Goal: Use online tool/utility: Utilize a website feature to perform a specific function

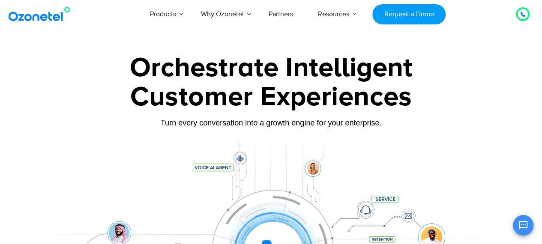
scroll to position [129, 0]
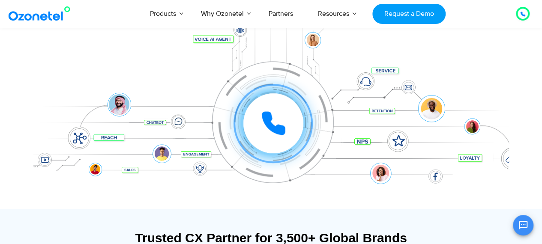
click at [269, 117] on icon at bounding box center [273, 123] width 21 height 21
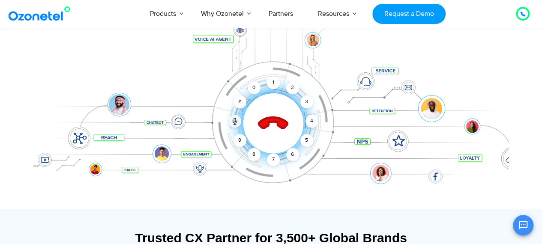
click at [272, 122] on icon at bounding box center [273, 124] width 30 height 30
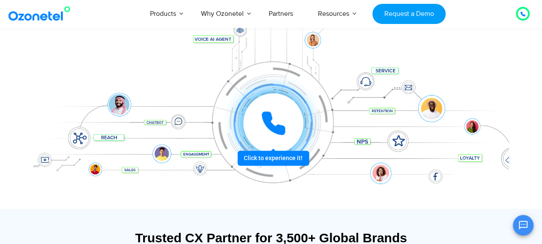
click at [272, 117] on icon at bounding box center [273, 124] width 26 height 26
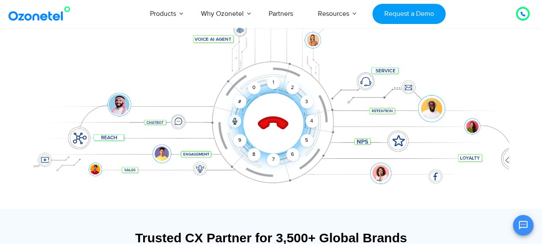
click at [272, 117] on icon at bounding box center [273, 124] width 30 height 30
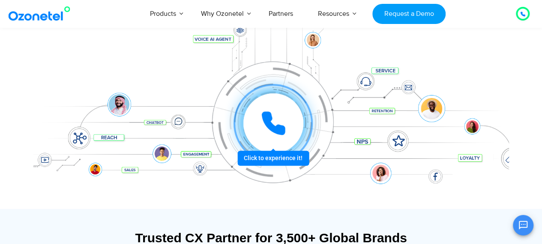
click at [272, 117] on icon at bounding box center [273, 124] width 26 height 26
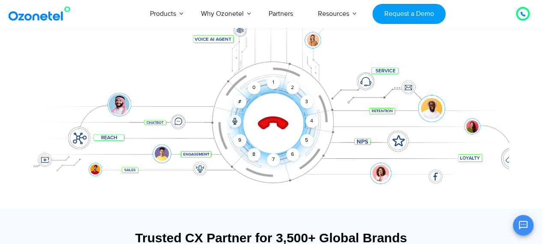
click at [272, 117] on icon at bounding box center [273, 124] width 30 height 30
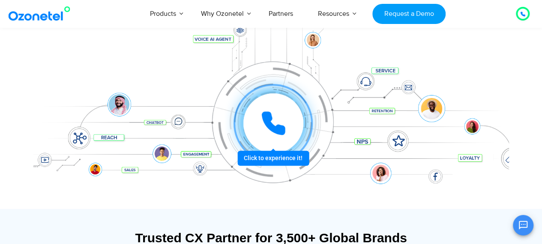
click at [272, 117] on icon at bounding box center [273, 124] width 26 height 26
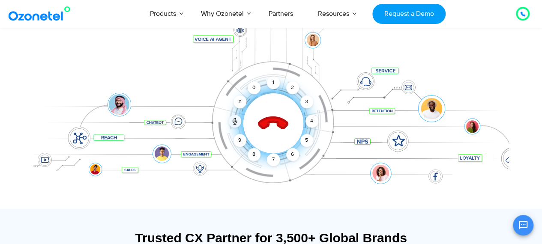
click at [272, 117] on icon at bounding box center [273, 124] width 30 height 30
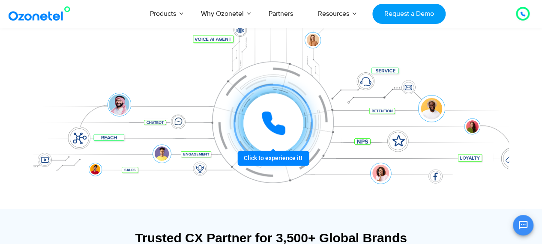
click at [269, 116] on icon at bounding box center [273, 123] width 21 height 21
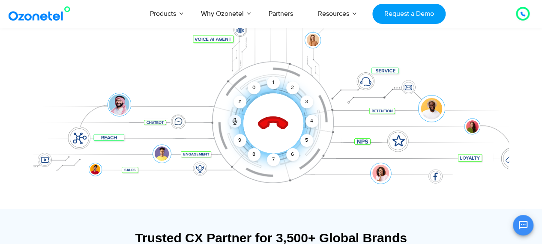
click at [269, 116] on icon at bounding box center [273, 123] width 36 height 36
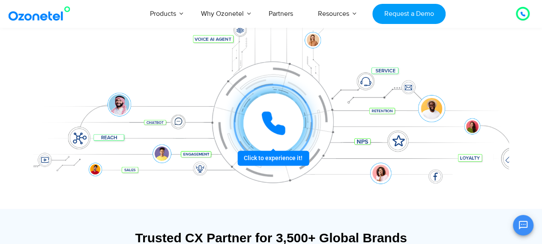
click at [269, 116] on icon at bounding box center [273, 123] width 21 height 21
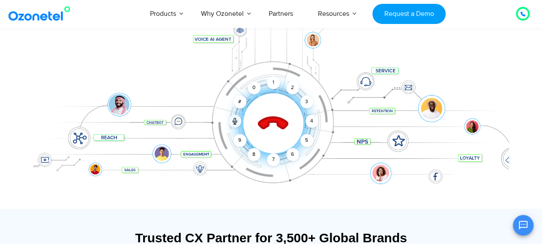
click at [269, 116] on icon at bounding box center [273, 123] width 36 height 36
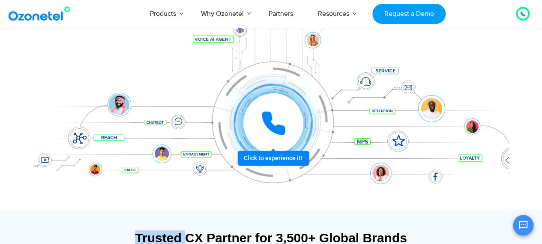
click at [269, 116] on icon at bounding box center [273, 124] width 26 height 26
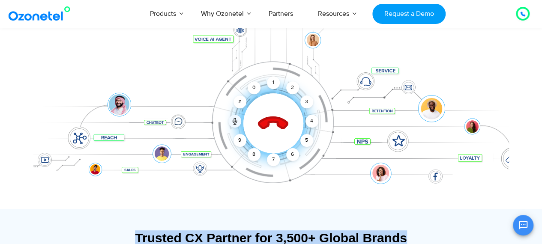
click at [269, 116] on icon at bounding box center [273, 123] width 36 height 36
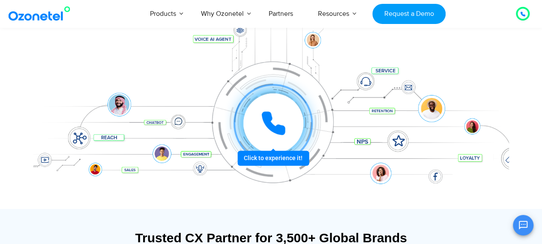
click at [269, 116] on icon at bounding box center [273, 123] width 21 height 21
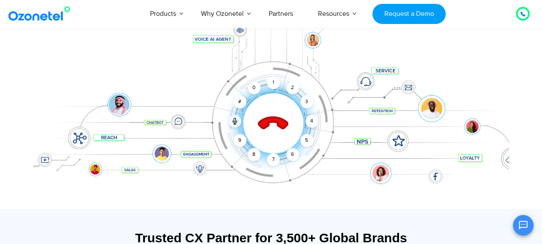
click at [269, 116] on icon at bounding box center [273, 123] width 36 height 36
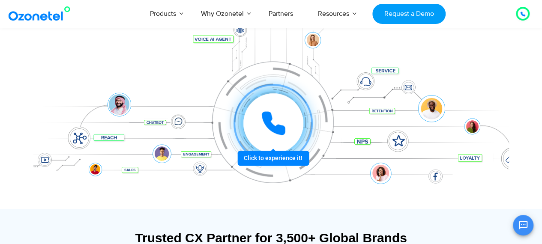
click at [269, 116] on icon at bounding box center [273, 123] width 21 height 21
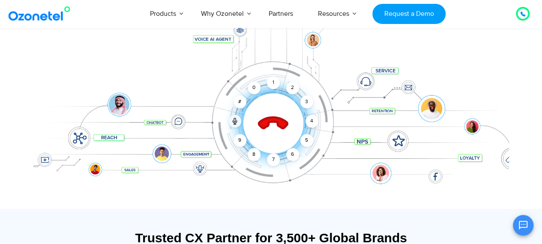
click at [269, 116] on icon at bounding box center [273, 123] width 36 height 36
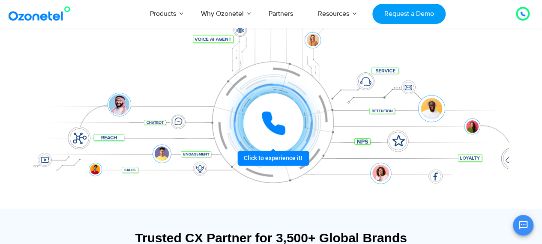
click at [269, 116] on icon at bounding box center [273, 123] width 21 height 21
click at [267, 125] on icon at bounding box center [273, 123] width 21 height 21
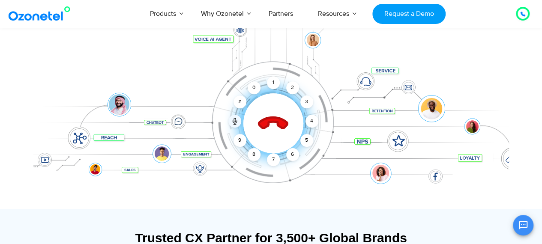
click at [267, 125] on icon at bounding box center [273, 124] width 30 height 30
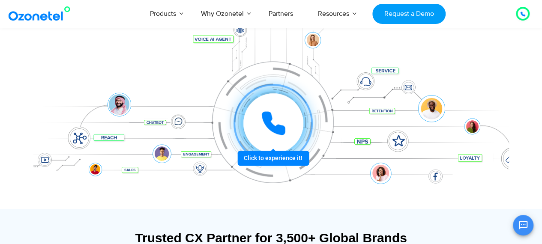
click at [267, 125] on icon at bounding box center [273, 123] width 21 height 21
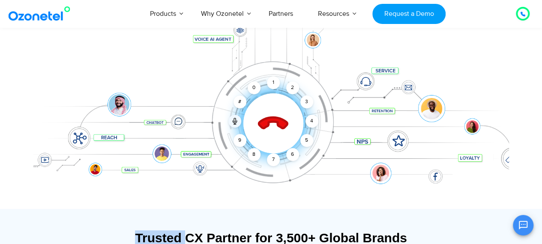
click at [267, 125] on icon at bounding box center [273, 124] width 30 height 30
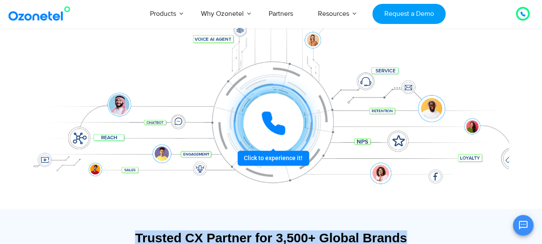
click at [267, 125] on icon at bounding box center [273, 123] width 21 height 21
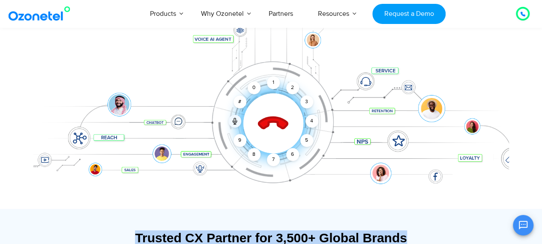
click at [267, 125] on icon at bounding box center [273, 124] width 30 height 30
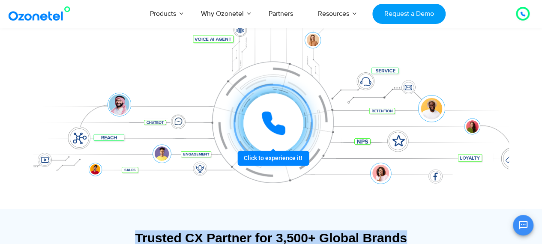
click at [267, 125] on icon at bounding box center [273, 123] width 21 height 21
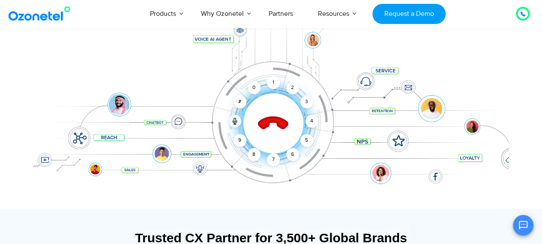
click at [267, 125] on icon at bounding box center [273, 124] width 30 height 30
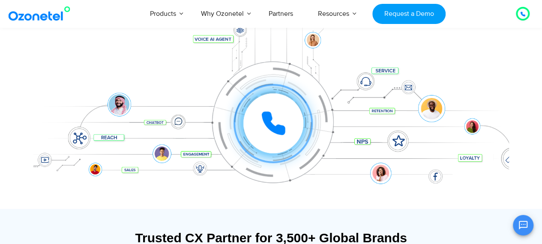
click at [267, 125] on icon at bounding box center [273, 123] width 21 height 21
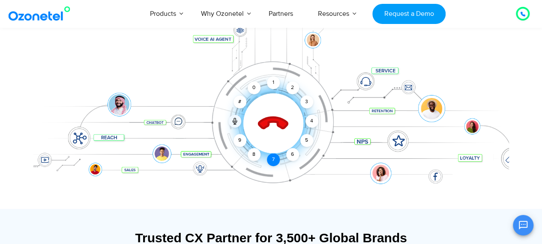
click at [278, 123] on div "Click to end call Call ended 1 2 3 4 5 6 7 8 9 # 0" at bounding box center [273, 123] width 471 height 0
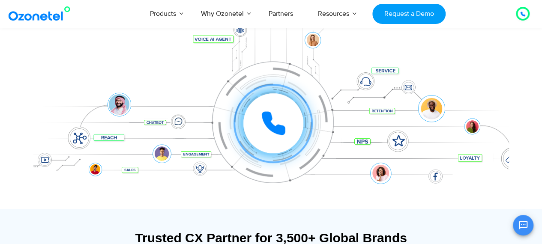
click at [305, 123] on div "Click to experience it! Call ended 1 2 3 4 5 6 7 8 9 # 0" at bounding box center [273, 123] width 471 height 0
click at [322, 118] on div "Click to experience it! Call ended 1 2 3 4 5 6 7 8 9 # 0" at bounding box center [273, 106] width 471 height 34
click at [284, 126] on icon at bounding box center [273, 123] width 21 height 21
click at [257, 120] on div at bounding box center [273, 123] width 60 height 60
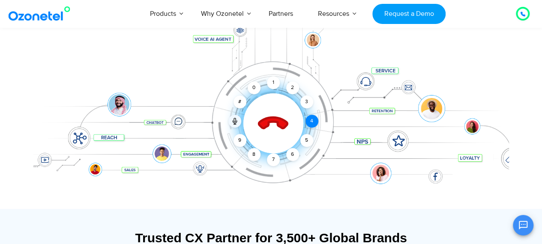
click at [311, 120] on div "4" at bounding box center [311, 121] width 13 height 13
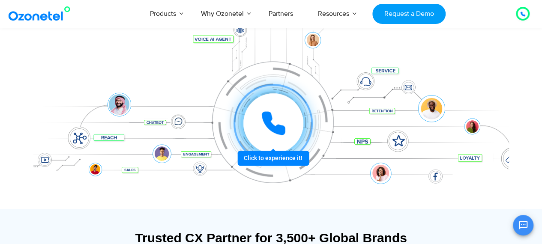
click at [263, 123] on icon at bounding box center [273, 124] width 26 height 26
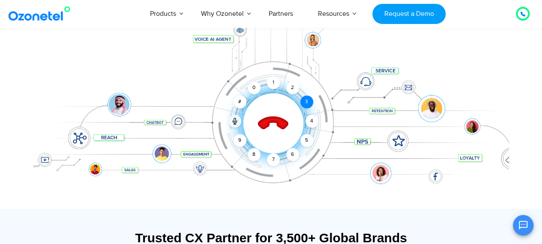
click at [308, 103] on div "3" at bounding box center [306, 102] width 13 height 13
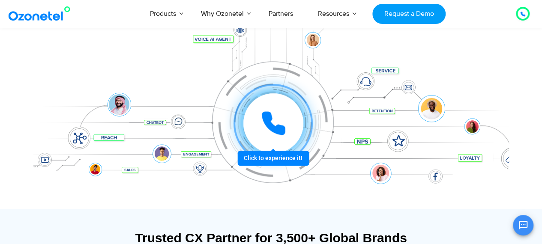
click at [296, 91] on div at bounding box center [272, 123] width 79 height 79
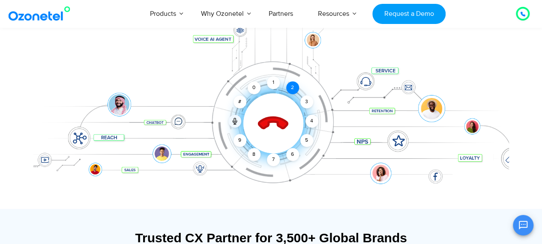
click at [292, 90] on div "2" at bounding box center [292, 87] width 13 height 13
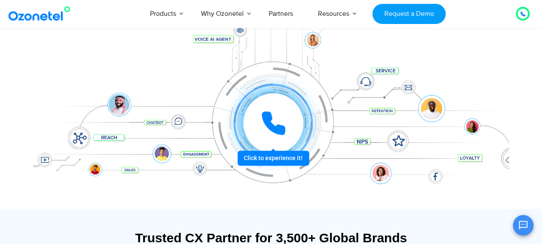
click at [281, 90] on div at bounding box center [272, 123] width 79 height 79
click at [294, 113] on div "1" at bounding box center [299, 118] width 10 height 10
